Goal: Information Seeking & Learning: Understand process/instructions

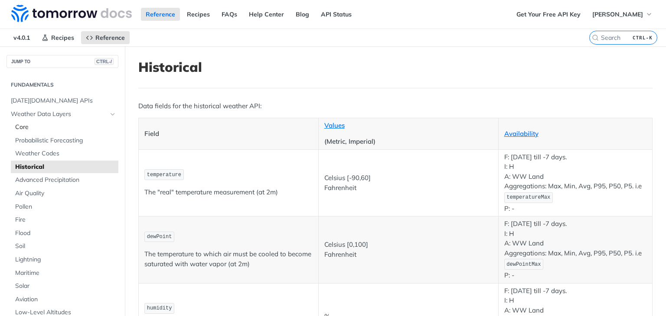
click at [68, 124] on span "Core" at bounding box center [65, 127] width 101 height 9
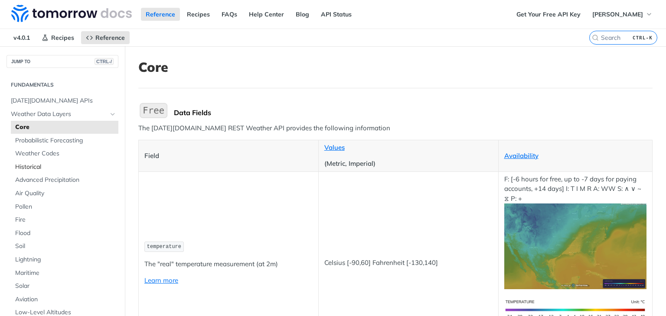
click at [53, 165] on span "Historical" at bounding box center [65, 167] width 101 height 9
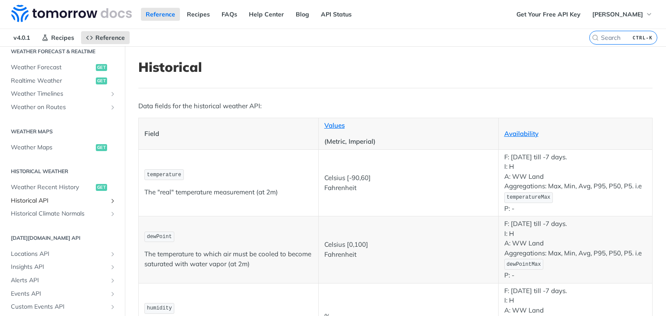
click at [46, 199] on span "Historical API" at bounding box center [59, 201] width 96 height 9
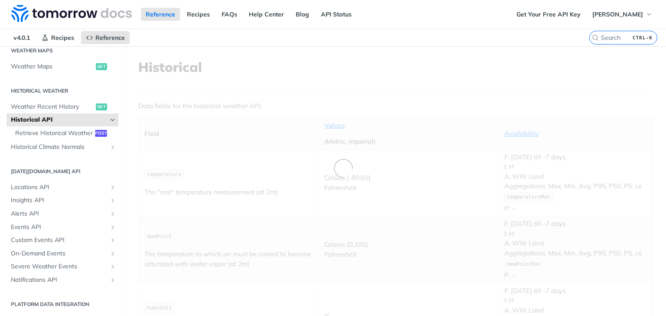
scroll to position [193, 0]
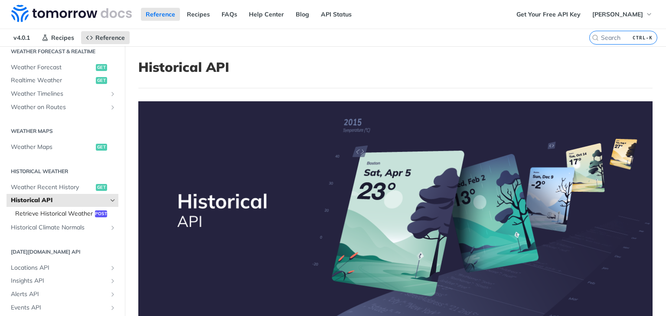
click at [91, 221] on link "Retrieve Historical Weather post" at bounding box center [65, 214] width 108 height 13
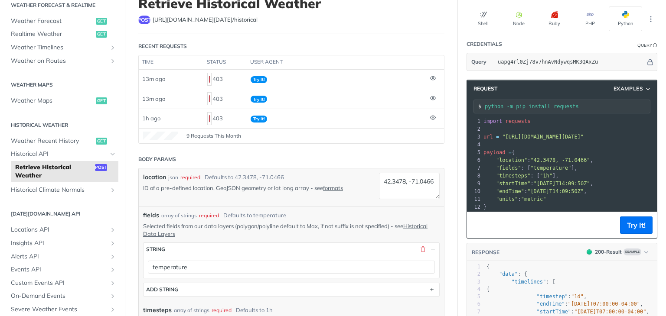
scroll to position [62, 0]
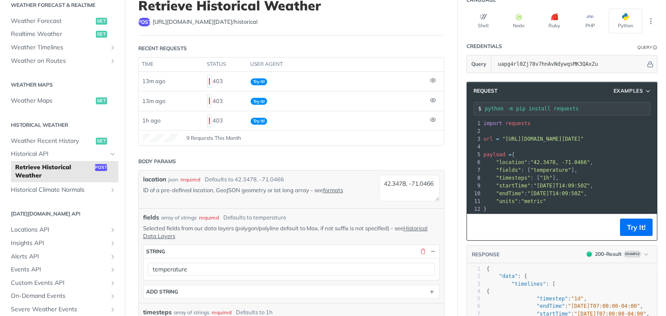
click at [213, 136] on span "9 Requests This Month" at bounding box center [213, 138] width 55 height 8
click at [430, 78] on icon at bounding box center [432, 80] width 5 height 4
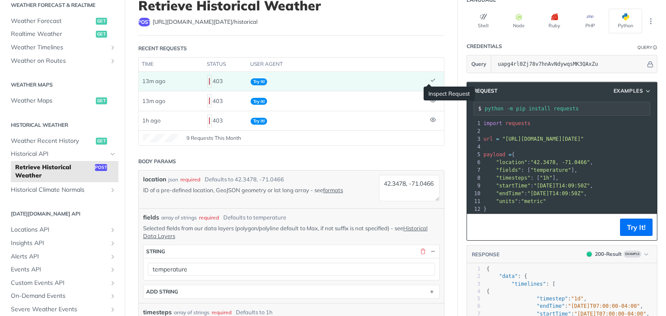
click at [431, 79] on icon at bounding box center [433, 80] width 4 height 3
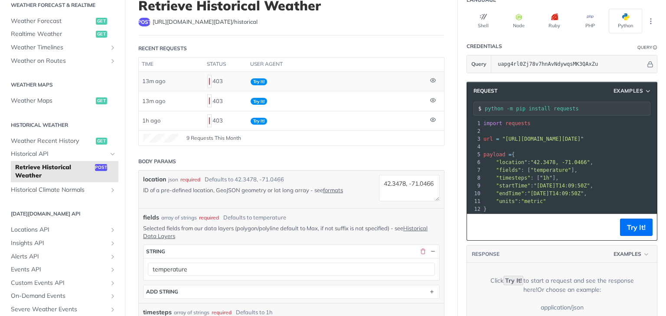
click at [342, 82] on td "Try It!" at bounding box center [336, 81] width 179 height 19
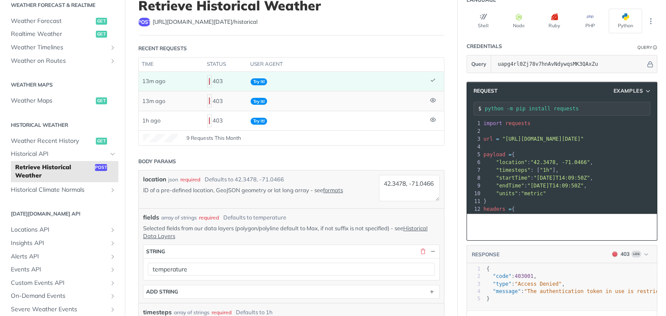
click at [368, 102] on td "Try It!" at bounding box center [336, 101] width 179 height 20
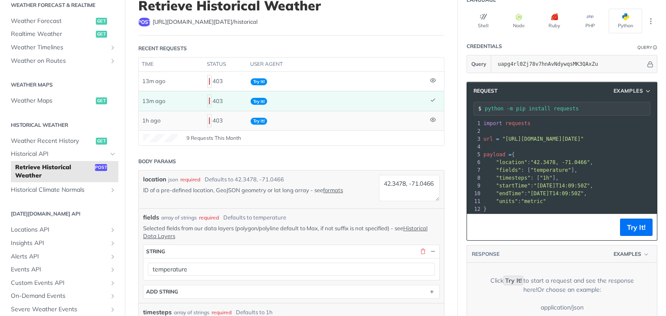
click at [368, 119] on td "Try It!" at bounding box center [336, 121] width 179 height 20
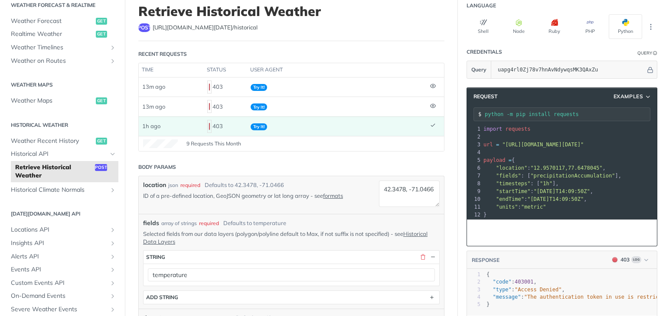
scroll to position [0, 0]
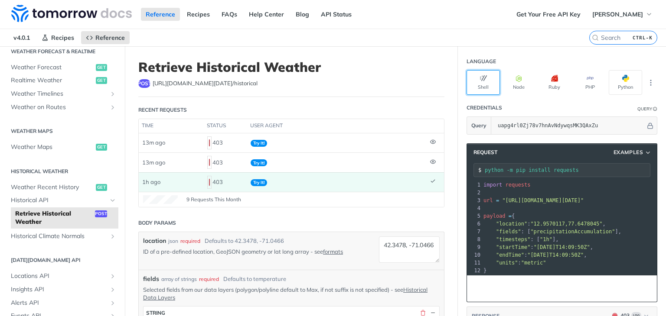
click at [482, 82] on button "Shell" at bounding box center [482, 82] width 33 height 25
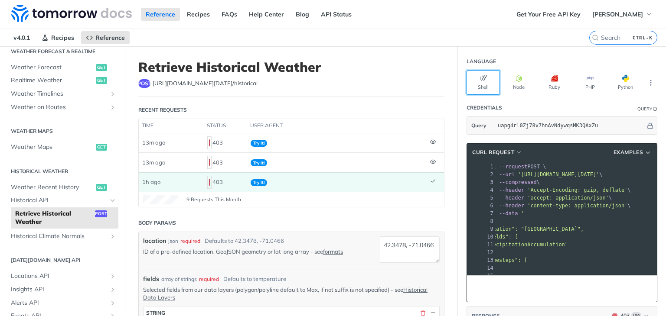
scroll to position [0, 16]
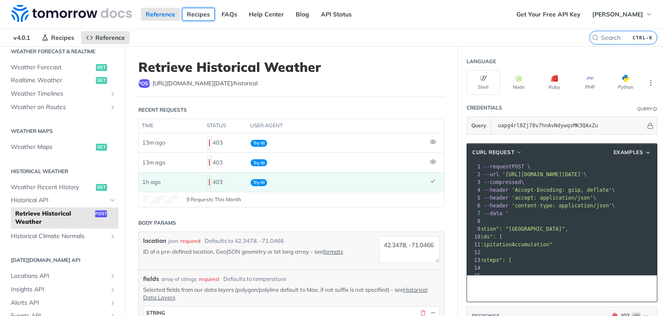
click at [199, 8] on link "Recipes" at bounding box center [198, 14] width 33 height 13
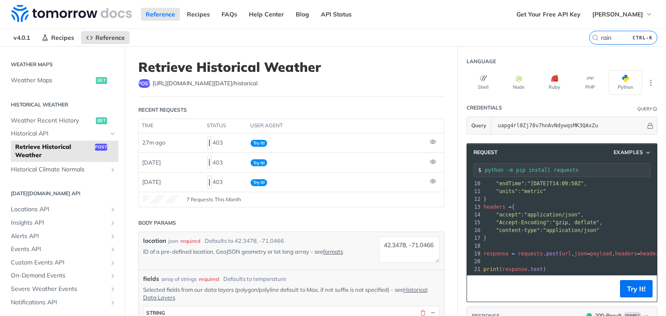
scroll to position [1, 0]
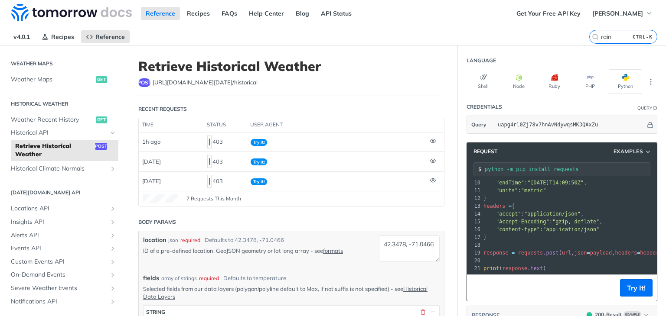
click at [643, 129] on div "uapg4rl0Zj78v7hnAvNdywqsMK3QAxZu" at bounding box center [573, 124] width 161 height 17
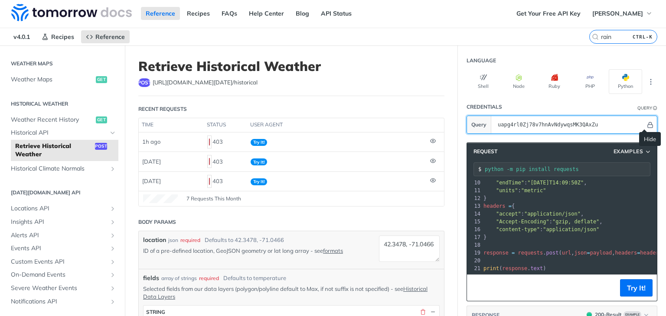
click at [648, 123] on icon "Hide" at bounding box center [650, 125] width 5 height 6
click at [648, 123] on icon "Show" at bounding box center [651, 125] width 6 height 6
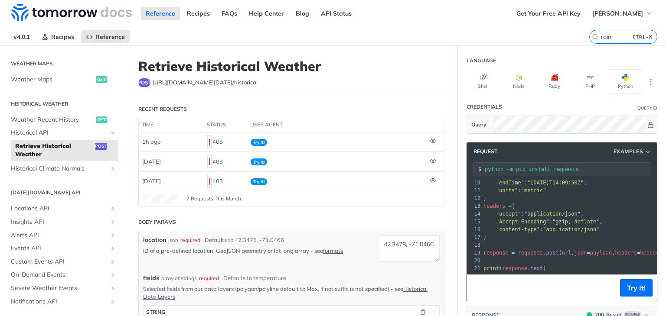
click at [539, 202] on pre "headers = {" at bounding box center [605, 206] width 246 height 8
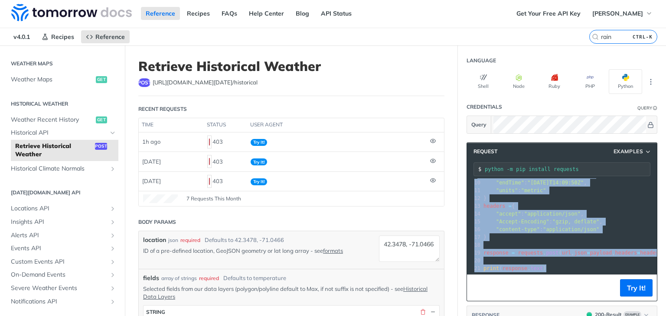
copy div "import requests 2 ​ 3 url = "https://api.tomorrow.io/v4/historical?apikey=uapg4…"
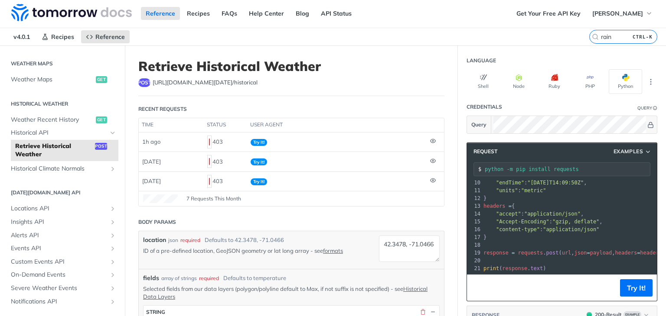
click at [581, 210] on pre ""accept" : "application/json" ," at bounding box center [605, 214] width 246 height 8
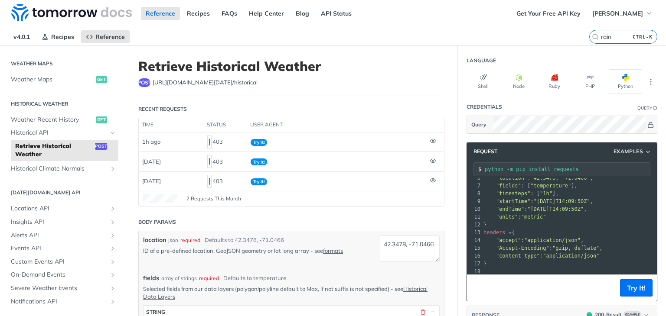
scroll to position [48, 0]
click at [636, 285] on button "Try It!" at bounding box center [636, 288] width 33 height 17
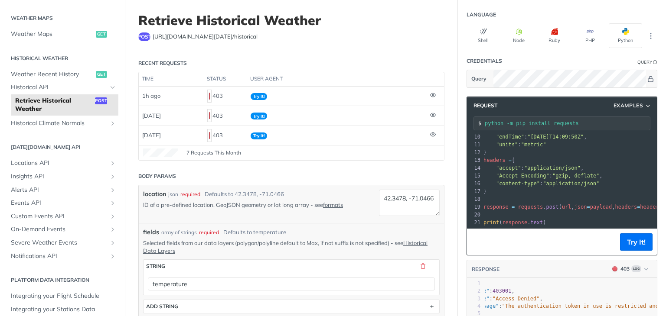
scroll to position [49, 0]
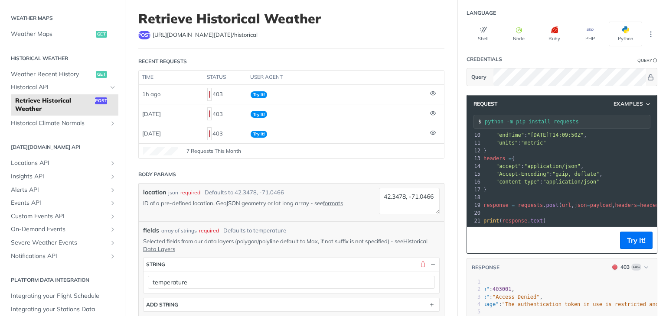
click at [377, 149] on div "7 Requests This Month" at bounding box center [291, 151] width 297 height 9
click at [373, 148] on div "7 Requests This Month" at bounding box center [291, 151] width 297 height 9
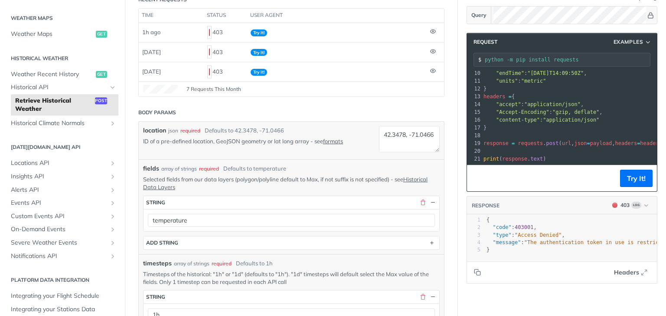
scroll to position [109, 0]
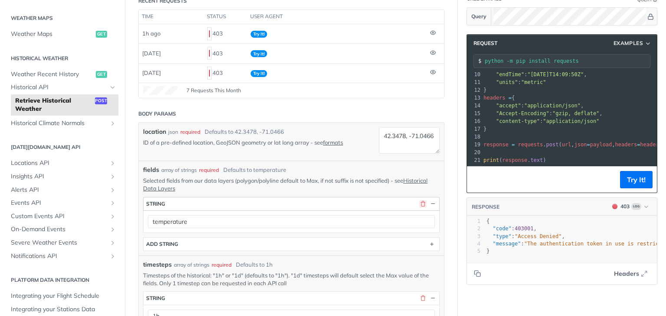
click at [419, 202] on button "button" at bounding box center [423, 204] width 8 height 8
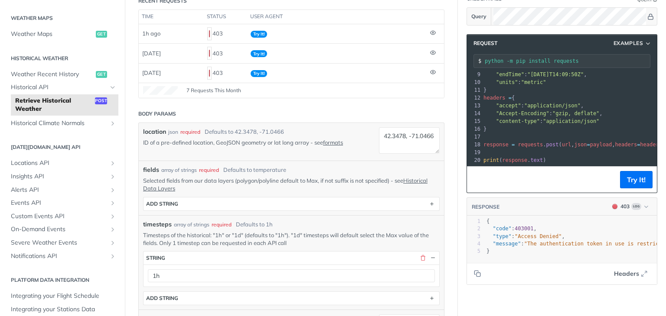
scroll to position [0, 0]
click at [637, 181] on button "Try It!" at bounding box center [636, 179] width 33 height 17
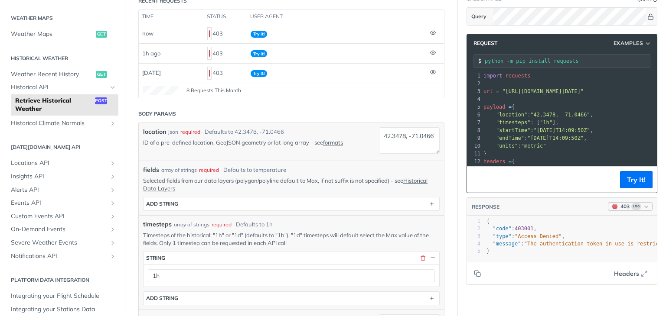
click at [620, 205] on div "403" at bounding box center [624, 207] width 9 height 8
click at [594, 231] on div "200 - Result" at bounding box center [603, 238] width 94 height 15
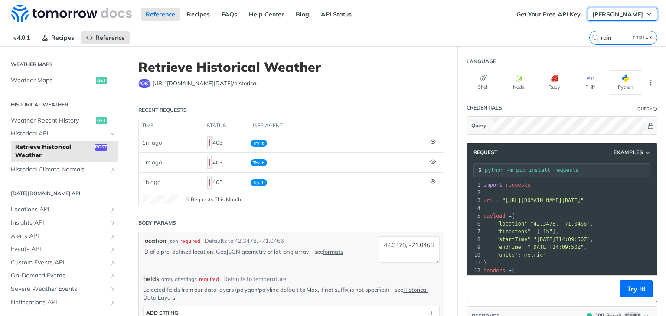
click at [631, 17] on span "[PERSON_NAME]" at bounding box center [617, 14] width 51 height 8
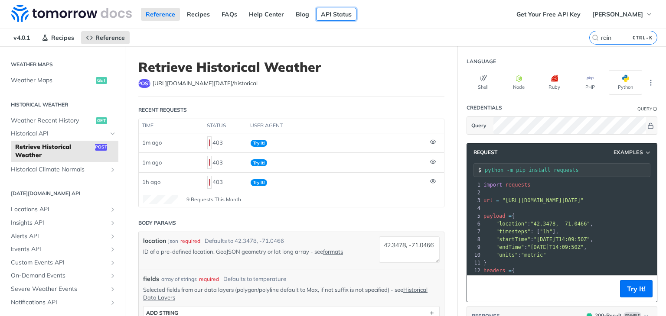
click at [335, 20] on link "API Status" at bounding box center [336, 14] width 40 height 13
